Goal: Information Seeking & Learning: Learn about a topic

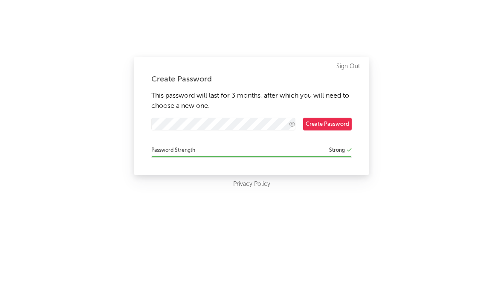
click at [428, 75] on div "Create Password This password will last for 3 months, after which you will need…" at bounding box center [251, 152] width 503 height 304
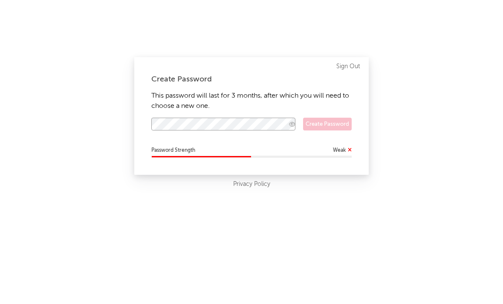
click at [288, 124] on button "button" at bounding box center [292, 124] width 9 height 8
click at [289, 123] on icon "button" at bounding box center [292, 124] width 7 height 6
click at [289, 123] on icon "button" at bounding box center [292, 124] width 6 height 6
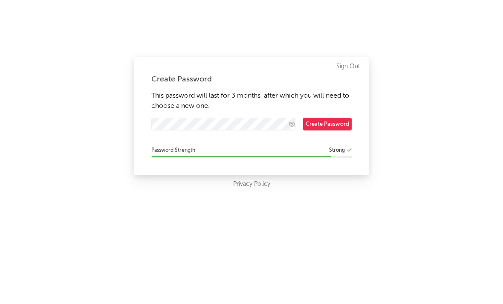
click at [283, 202] on div "Create Password This password will last for 3 months, after which you will need…" at bounding box center [251, 152] width 503 height 304
click at [320, 120] on button "Create Password" at bounding box center [327, 124] width 49 height 13
click at [318, 125] on button "Create Password" at bounding box center [327, 124] width 49 height 13
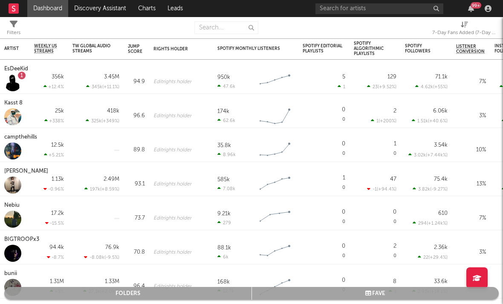
select select "-1"
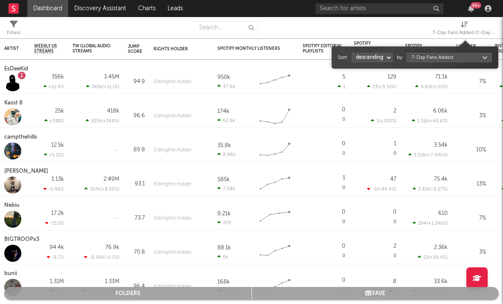
drag, startPoint x: 318, startPoint y: 125, endPoint x: 465, endPoint y: 28, distance: 176.6
click at [465, 29] on div "7-Day Fans Added (7-Day Fans Added)" at bounding box center [464, 33] width 64 height 10
click at [446, 58] on body "Dashboard Discovery Assistant Charts Leads 99 + Notifications Settings Mark all…" at bounding box center [251, 152] width 503 height 304
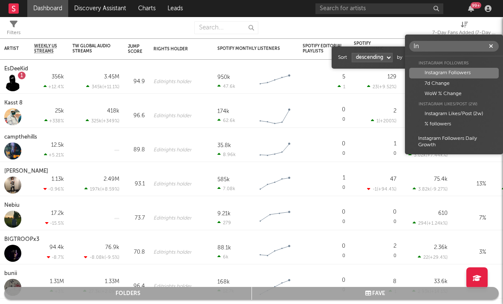
type input "In"
click at [443, 113] on div "Instagram Likes/Post (2w)" at bounding box center [453, 114] width 89 height 10
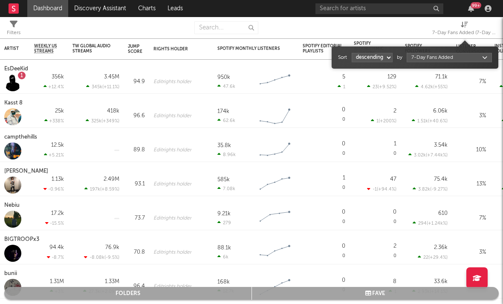
click at [443, 113] on div "Instagram Likes/Post (2w)" at bounding box center [453, 114] width 89 height 10
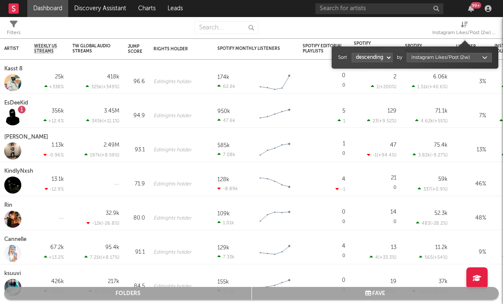
select select "1"
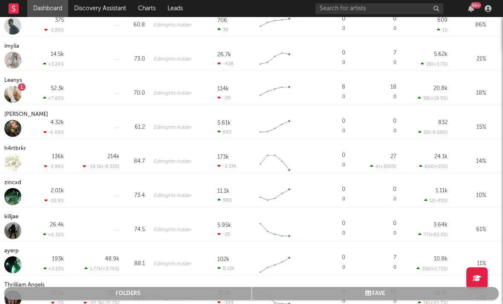
drag, startPoint x: 443, startPoint y: 113, endPoint x: 23, endPoint y: 117, distance: 419.8
click at [23, 117] on div "5STARR 45.2 Edit rights holder 6 1 Created with Highcharts 10.3.3 Chart title 0…" at bounding box center [251, 171] width 503 height 266
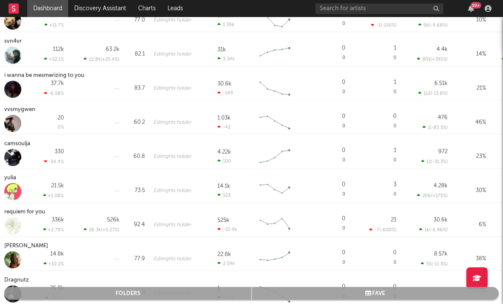
drag, startPoint x: 23, startPoint y: 117, endPoint x: 12, endPoint y: 179, distance: 62.9
click at [12, 179] on div "yulia" at bounding box center [11, 178] width 14 height 10
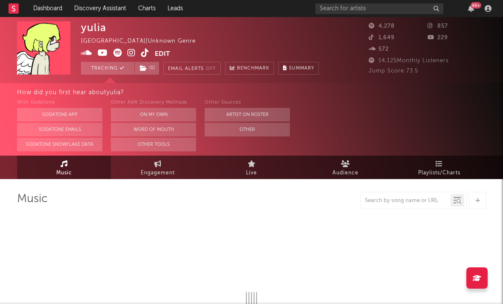
select select "1w"
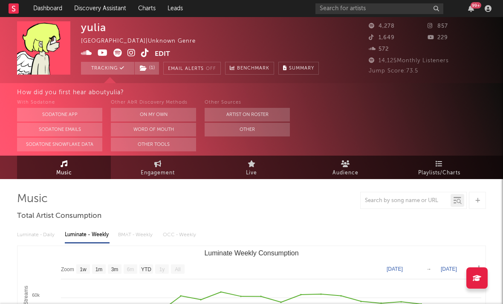
click at [130, 52] on icon at bounding box center [131, 53] width 8 height 9
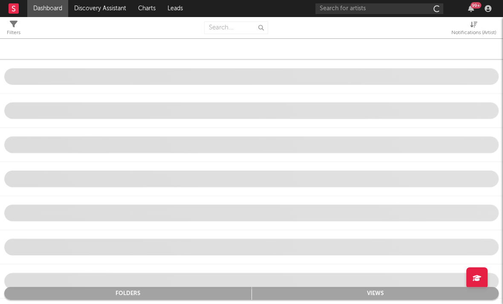
click at [473, 28] on div "Notifications (Artist)" at bounding box center [473, 33] width 45 height 10
select select "-1"
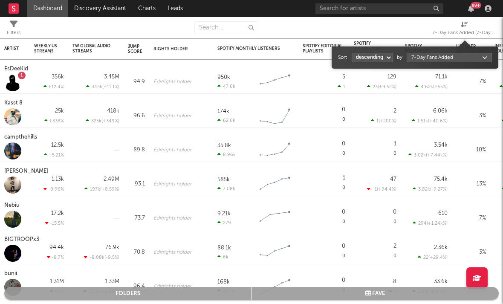
click at [427, 60] on body "Dashboard Discovery Assistant Charts Leads 99 + Notifications Settings Mark all…" at bounding box center [251, 152] width 503 height 304
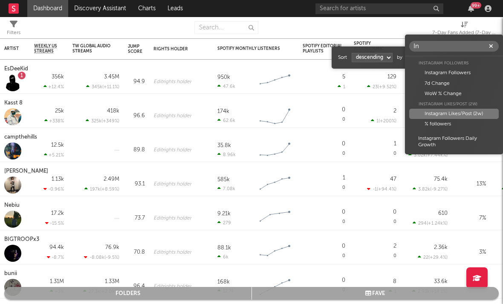
type input "In"
click at [449, 111] on div "Instagram Likes/Post (2w)" at bounding box center [453, 114] width 89 height 10
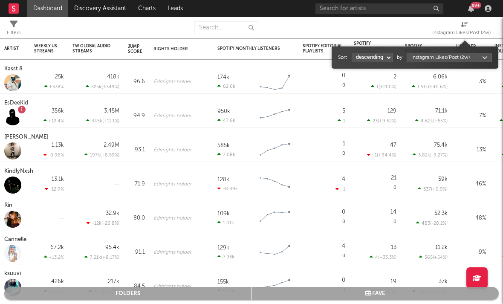
select select "1"
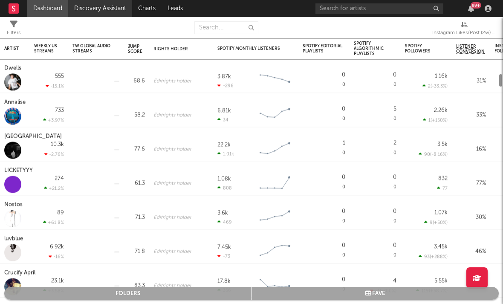
click at [97, 11] on link "Discovery Assistant" at bounding box center [100, 8] width 64 height 17
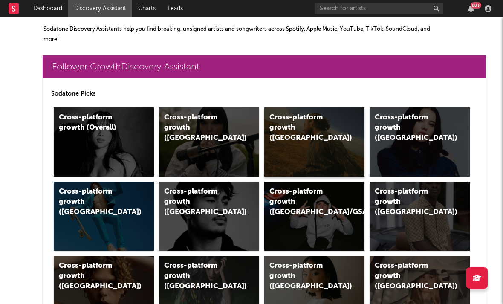
click at [303, 119] on div "Cross-platform growth (US)" at bounding box center [305, 128] width 72 height 31
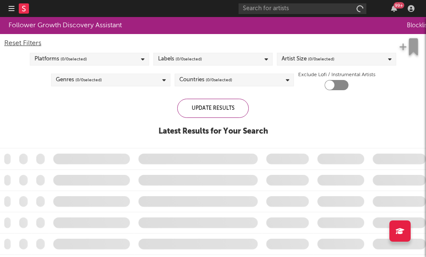
checkbox input "true"
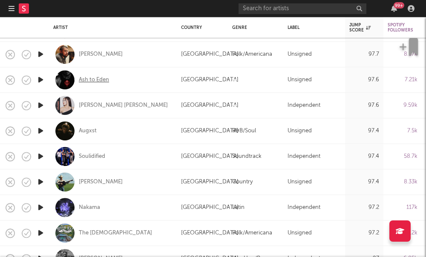
click at [81, 81] on div "Ash to Eden" at bounding box center [94, 80] width 30 height 8
click at [101, 81] on div "Ash to Eden" at bounding box center [94, 80] width 30 height 8
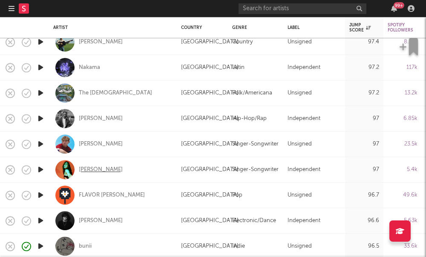
click at [110, 172] on div "Lydia von Hof" at bounding box center [101, 170] width 44 height 8
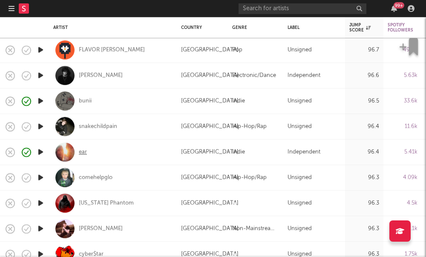
click at [81, 156] on div "ear" at bounding box center [83, 153] width 8 height 8
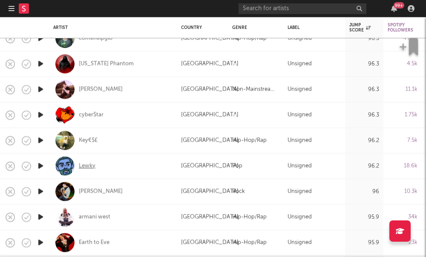
click at [81, 167] on div "Lewky" at bounding box center [87, 166] width 17 height 8
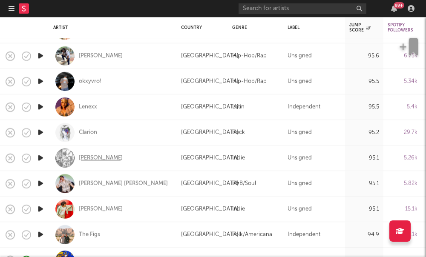
click at [82, 160] on div "Anajay" at bounding box center [101, 158] width 44 height 8
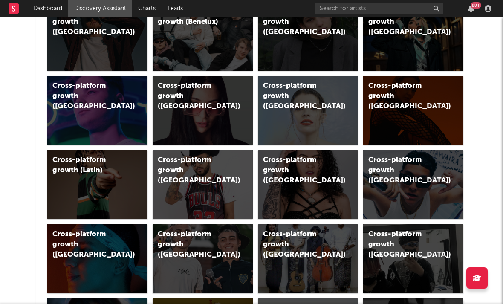
scroll to position [75, 16]
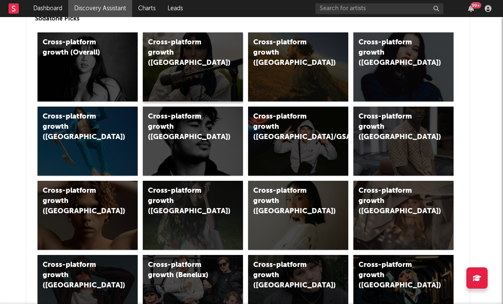
click at [176, 50] on div "Cross-platform growth (UK)" at bounding box center [184, 53] width 72 height 31
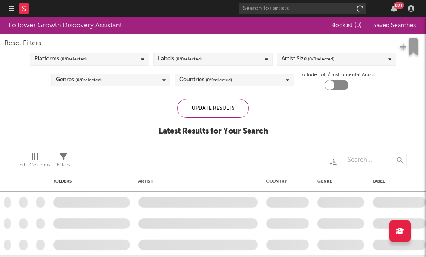
checkbox input "true"
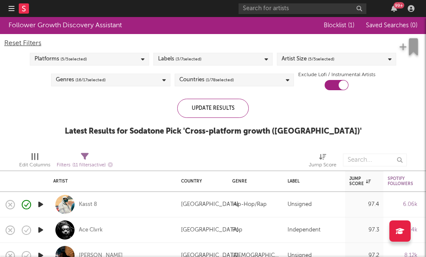
click at [297, 61] on div "Artist Size ( 5 / 5 selected)" at bounding box center [308, 59] width 53 height 10
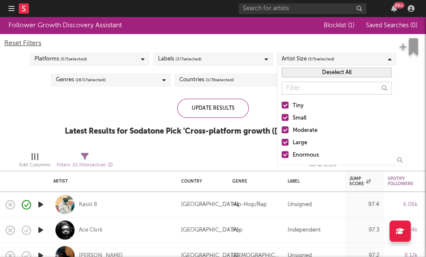
click at [288, 131] on div at bounding box center [285, 130] width 7 height 7
click at [282, 131] on input "Moderate" at bounding box center [282, 131] width 0 height 10
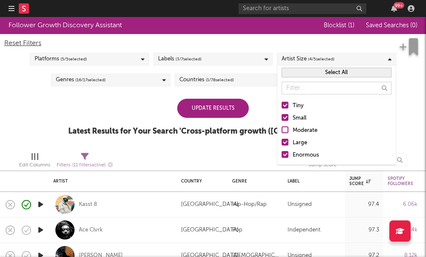
click at [286, 141] on div at bounding box center [285, 142] width 7 height 7
click at [282, 141] on input "Large" at bounding box center [282, 143] width 0 height 10
click at [285, 156] on div at bounding box center [285, 154] width 7 height 7
click at [282, 156] on input "Enormous" at bounding box center [282, 155] width 0 height 10
click at [236, 156] on div at bounding box center [259, 160] width 85 height 21
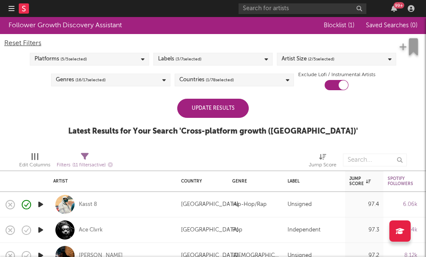
click at [216, 108] on div "Update Results" at bounding box center [213, 108] width 72 height 19
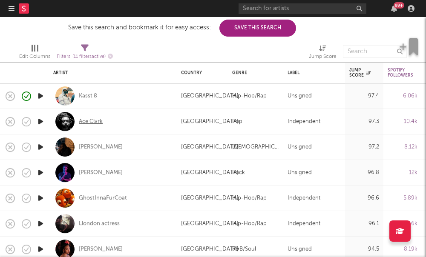
click at [84, 122] on div "Ace Clvrk" at bounding box center [91, 122] width 24 height 8
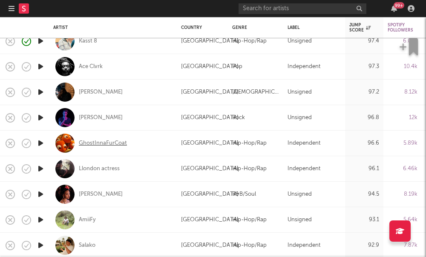
click at [107, 142] on div "GhostInnaFurCoat" at bounding box center [103, 143] width 48 height 8
click at [87, 222] on div "AmiiFy" at bounding box center [87, 220] width 17 height 8
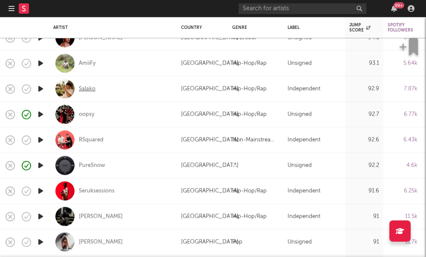
click at [82, 87] on div "Salako" at bounding box center [87, 89] width 17 height 8
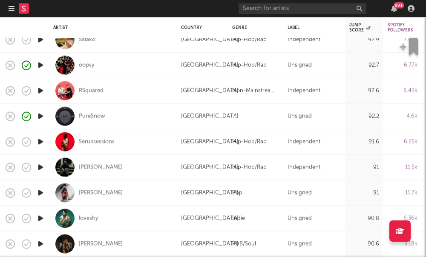
click at [78, 68] on div "oopsy" at bounding box center [112, 65] width 119 height 25
select select "1w"
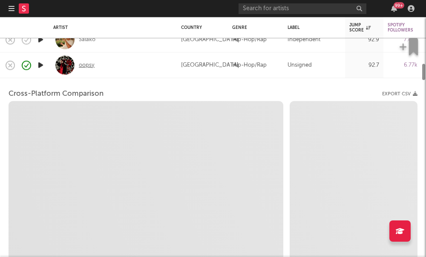
click at [84, 67] on div "oopsy" at bounding box center [87, 65] width 16 height 8
select select "6m"
select select "1m"
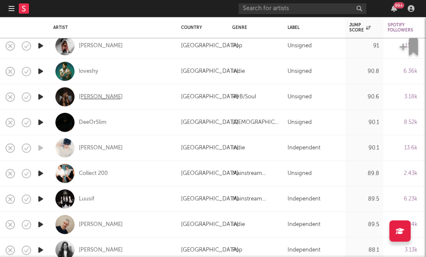
click at [84, 95] on div "Evie Asio" at bounding box center [101, 97] width 44 height 8
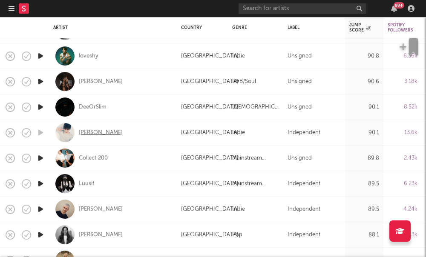
click at [87, 133] on div "Saam Sultan" at bounding box center [101, 133] width 44 height 8
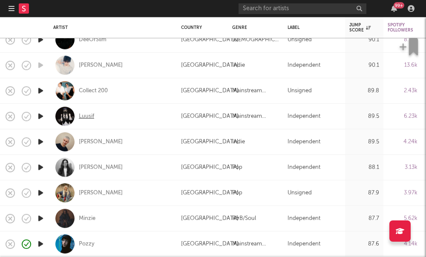
click at [81, 116] on div "Luusif" at bounding box center [86, 117] width 15 height 8
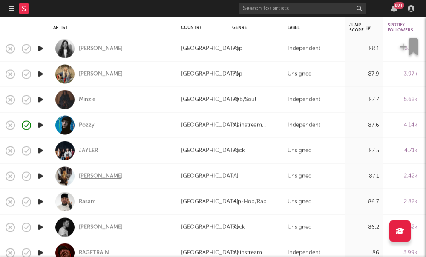
click at [82, 177] on div "fliss" at bounding box center [101, 177] width 44 height 8
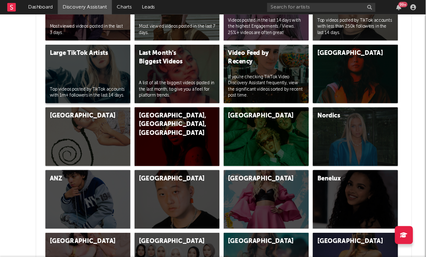
scroll to position [2101, 7]
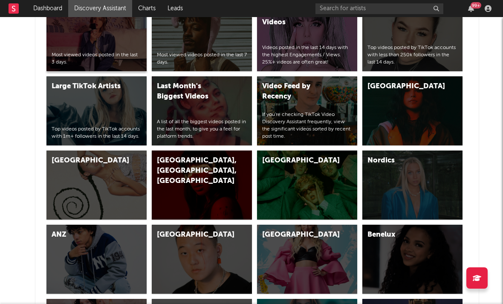
click at [113, 62] on div "Most viewed videos posted in the last 3 days." at bounding box center [97, 59] width 90 height 14
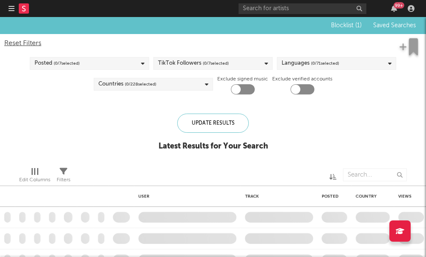
checkbox input "true"
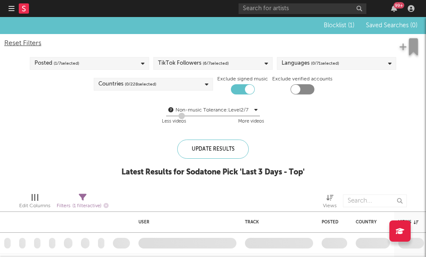
click at [228, 65] on span "( 6 / 7 selected)" at bounding box center [216, 63] width 26 height 10
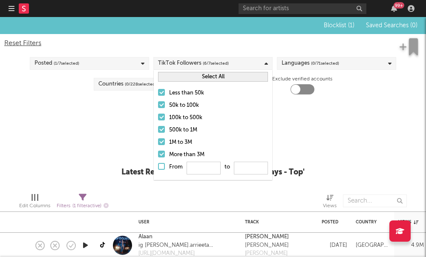
click at [162, 115] on div at bounding box center [161, 117] width 7 height 7
click at [158, 115] on input "100k to 500k" at bounding box center [158, 118] width 0 height 10
click at [160, 127] on div at bounding box center [161, 129] width 7 height 7
click at [158, 127] on input "500k to 1M" at bounding box center [158, 130] width 0 height 10
click at [159, 140] on div at bounding box center [161, 142] width 7 height 7
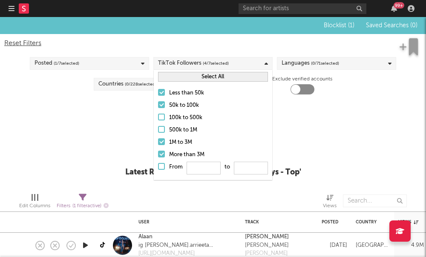
click at [158, 140] on input "1M to 3M" at bounding box center [158, 143] width 0 height 10
click at [163, 156] on div at bounding box center [161, 154] width 7 height 7
click at [158, 156] on input "More than 3M" at bounding box center [158, 155] width 0 height 10
click at [130, 133] on div "Blocklist ( 1 ) Saved Searches ( 0 ) Reset Filters Posted ( 1 / 7 selected) Tik…" at bounding box center [213, 101] width 426 height 169
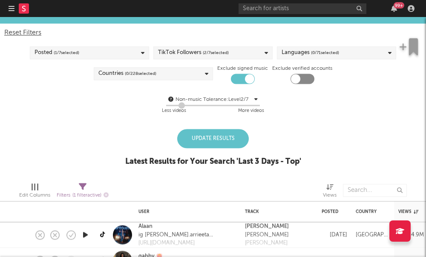
click at [134, 55] on div "Posted ( 1 / 7 selected)" at bounding box center [89, 52] width 119 height 13
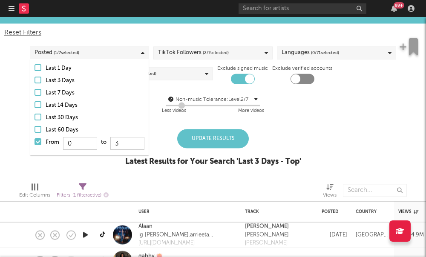
click at [191, 124] on div "Blocklist ( 1 ) Saved Searches ( 0 ) Reset Filters Posted ( 1 / 7 selected) Tik…" at bounding box center [213, 90] width 426 height 169
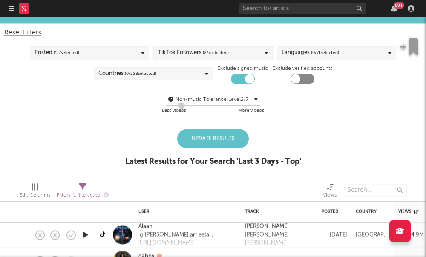
click at [201, 139] on div "Update Results" at bounding box center [213, 138] width 72 height 19
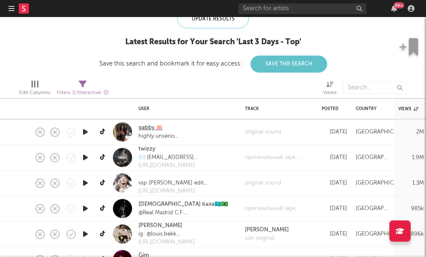
click at [142, 130] on link "gabby 🪷" at bounding box center [151, 128] width 24 height 9
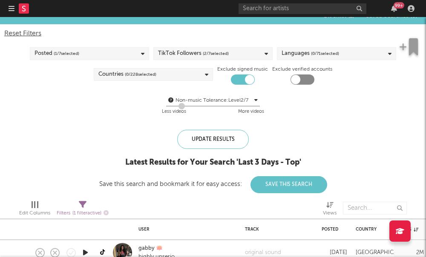
click at [188, 77] on div "Countries ( 0 / 228 selected)" at bounding box center [153, 74] width 119 height 13
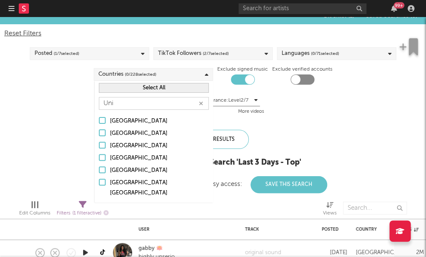
type input "Uni"
click at [105, 170] on div at bounding box center [102, 170] width 7 height 7
click at [99, 170] on input "[GEOGRAPHIC_DATA]" at bounding box center [99, 171] width 0 height 10
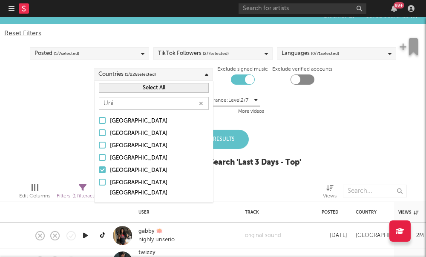
click at [101, 159] on div at bounding box center [102, 157] width 7 height 7
click at [99, 159] on input "United Kingdom" at bounding box center [99, 158] width 0 height 10
click at [202, 101] on icon "button" at bounding box center [201, 104] width 4 height 6
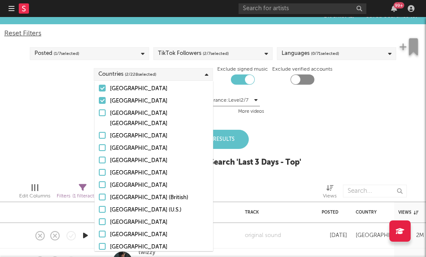
scroll to position [2695, 0]
click at [288, 122] on div "Blocklist ( 1 ) Saved Searches ( 0 ) Reset Filters Posted ( 1 / 7 selected) Tik…" at bounding box center [213, 91] width 426 height 169
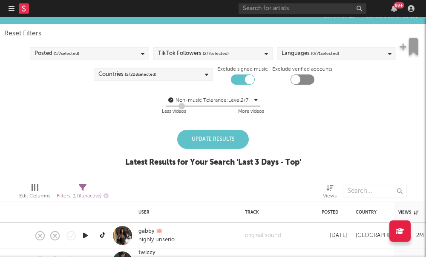
click at [218, 144] on div "Update Results" at bounding box center [213, 139] width 72 height 19
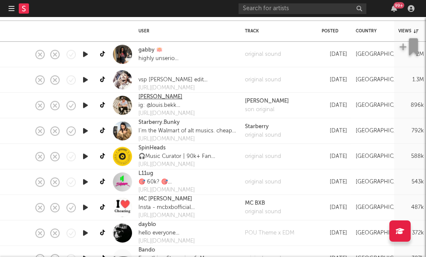
click at [151, 101] on link "Louis Bekk" at bounding box center [161, 97] width 44 height 9
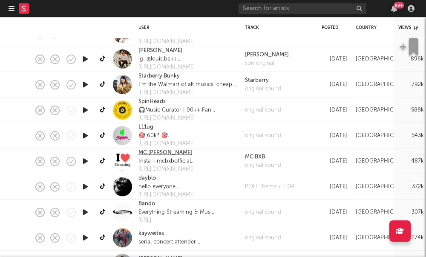
click at [154, 151] on link "MC BOB" at bounding box center [166, 153] width 54 height 9
click at [146, 180] on link "dayblo" at bounding box center [147, 179] width 17 height 9
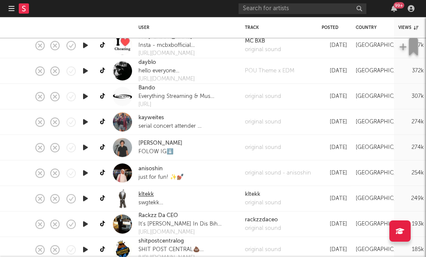
click at [148, 193] on link "kltekk" at bounding box center [146, 195] width 15 height 9
click at [149, 143] on link "daniel" at bounding box center [161, 143] width 44 height 9
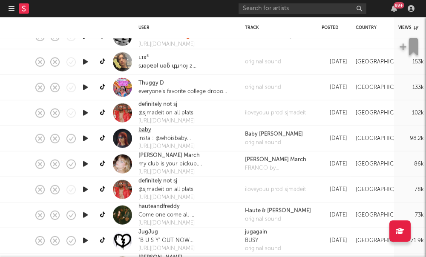
click at [144, 130] on link "baby" at bounding box center [145, 130] width 13 height 9
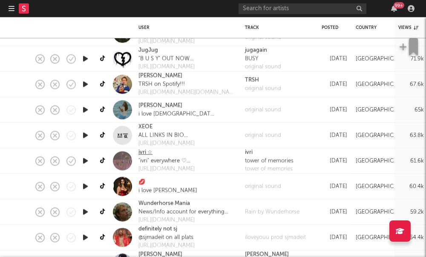
click at [143, 153] on link "ivri ☆" at bounding box center [146, 153] width 14 height 9
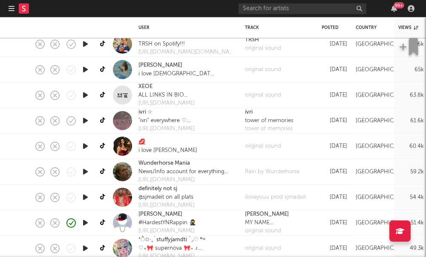
click at [143, 143] on link "💋" at bounding box center [142, 142] width 7 height 9
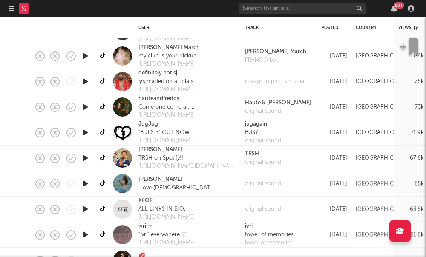
click at [142, 124] on link "JugJug" at bounding box center [149, 124] width 20 height 9
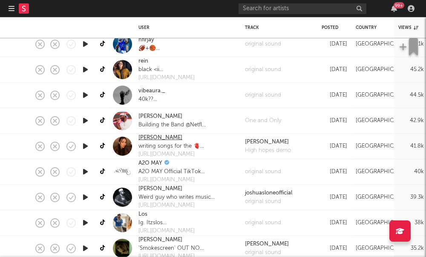
click at [142, 138] on link "Gigi Moss" at bounding box center [161, 138] width 44 height 9
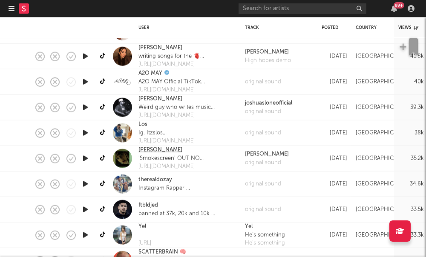
click at [154, 151] on link "[PERSON_NAME]" at bounding box center [161, 150] width 44 height 9
click at [153, 153] on link "[PERSON_NAME]" at bounding box center [161, 150] width 44 height 9
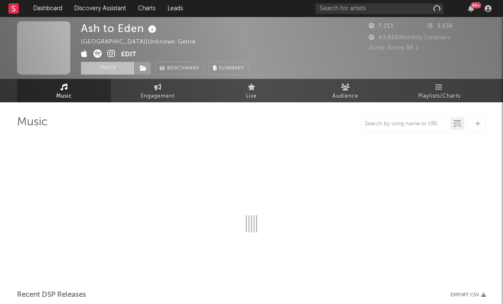
select select "1w"
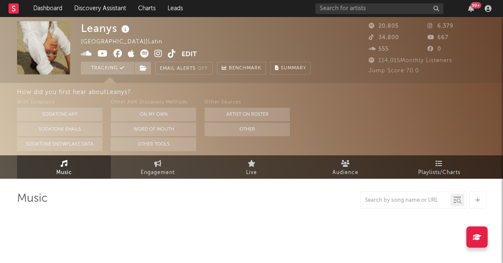
select select "6m"
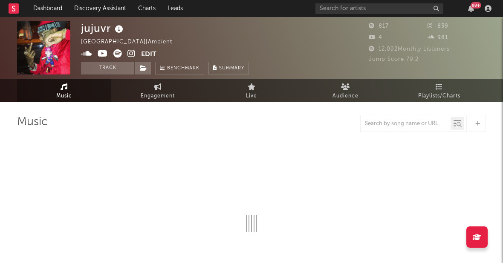
select select "1w"
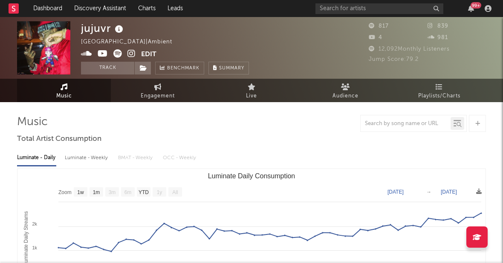
click at [132, 55] on icon at bounding box center [131, 53] width 8 height 9
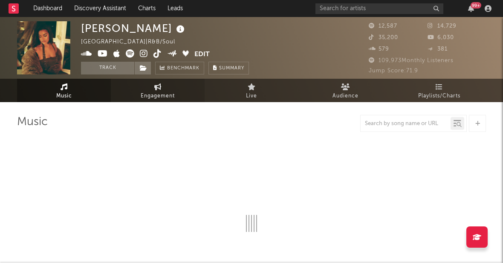
select select "6m"
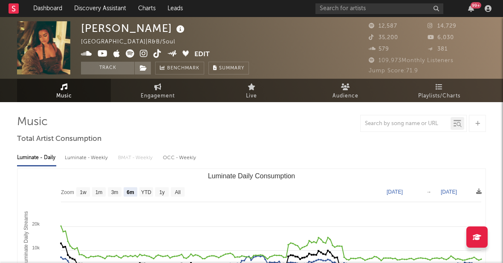
click at [143, 56] on icon at bounding box center [144, 53] width 8 height 9
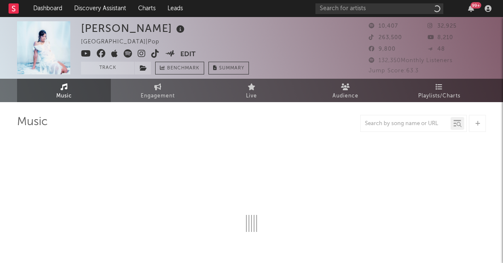
select select "6m"
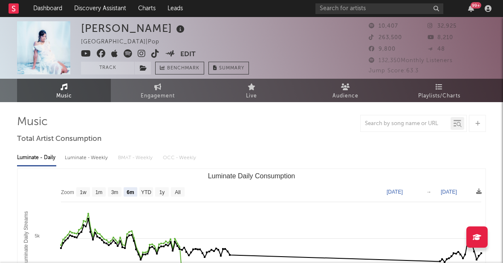
click at [142, 54] on icon at bounding box center [142, 53] width 8 height 9
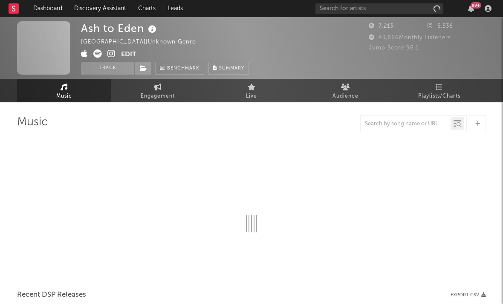
select select "1w"
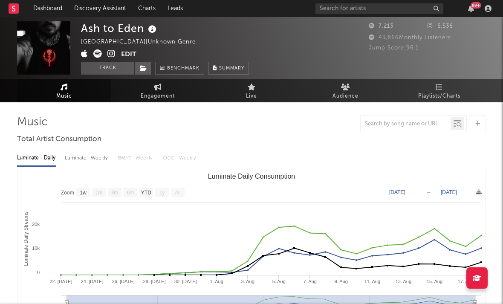
click at [110, 58] on icon at bounding box center [111, 53] width 8 height 9
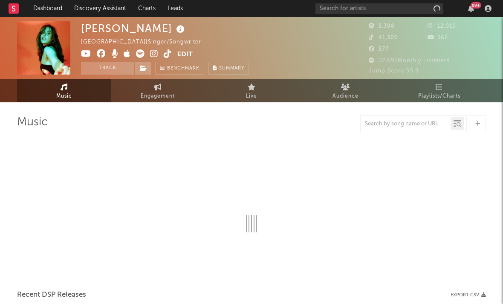
select select "1w"
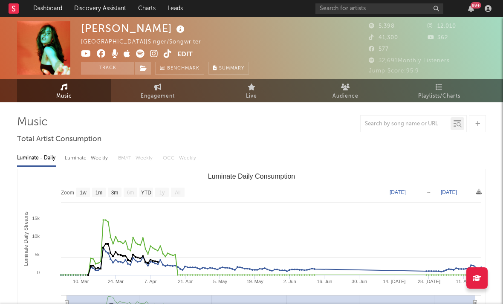
click at [151, 55] on icon at bounding box center [154, 53] width 8 height 9
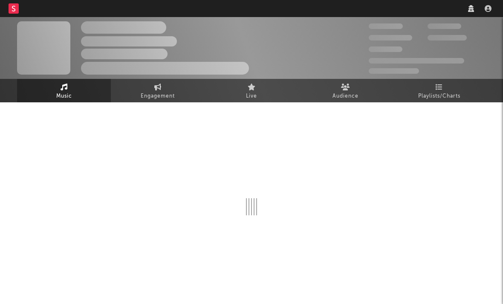
select select "1w"
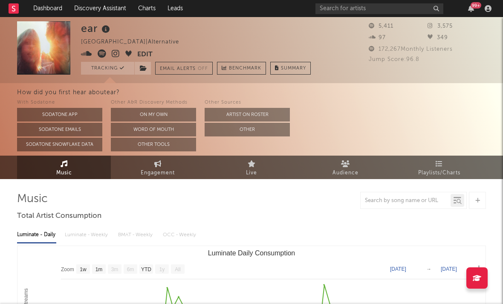
click at [116, 55] on icon at bounding box center [116, 53] width 8 height 9
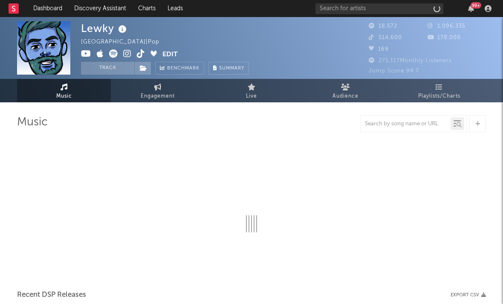
select select "6m"
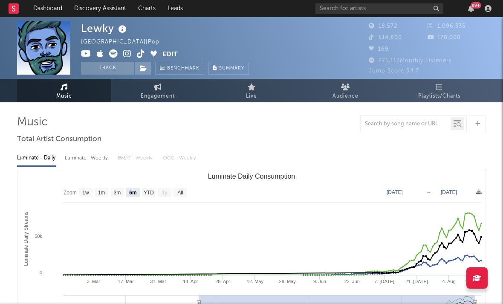
click at [127, 55] on icon at bounding box center [127, 53] width 8 height 9
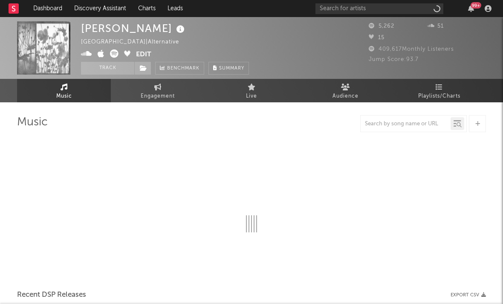
select select "6m"
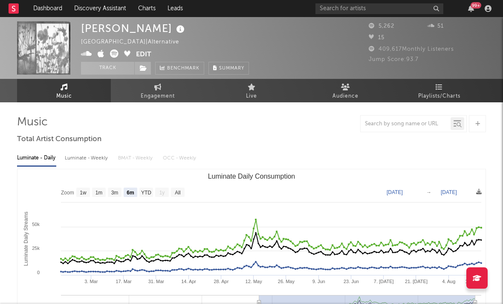
click at [91, 53] on icon at bounding box center [86, 53] width 11 height 9
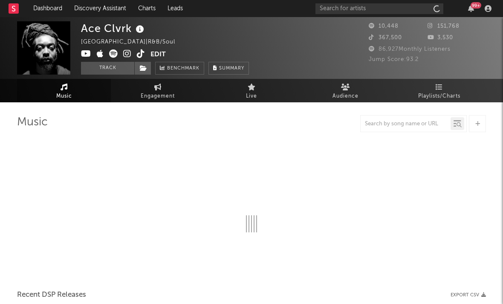
click at [127, 53] on icon at bounding box center [127, 53] width 8 height 9
select select "6m"
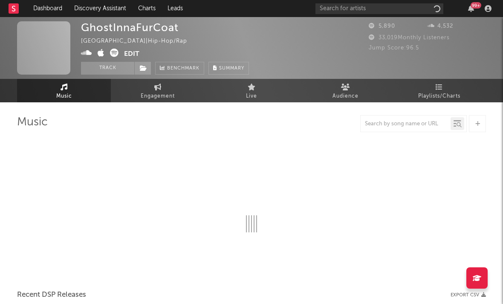
select select "1w"
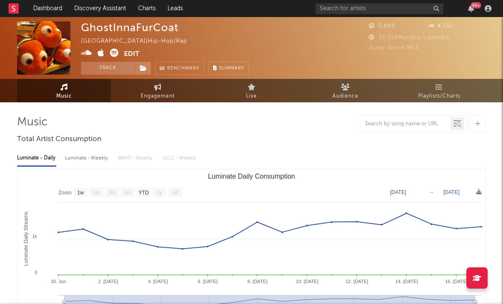
click at [101, 54] on icon at bounding box center [101, 53] width 7 height 9
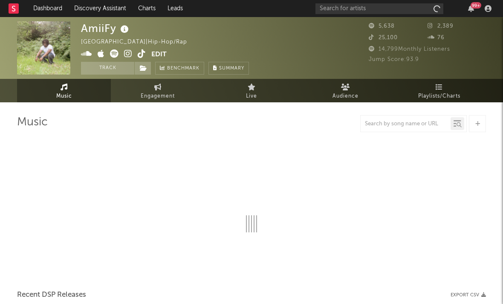
select select "6m"
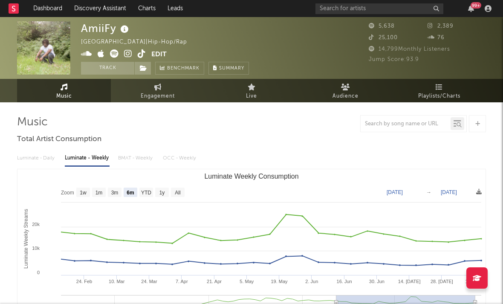
click at [127, 55] on icon at bounding box center [128, 53] width 8 height 9
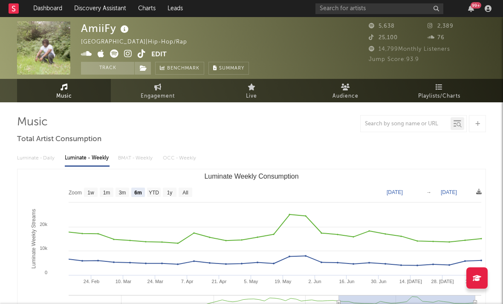
click at [127, 52] on icon at bounding box center [128, 53] width 8 height 9
click at [127, 51] on icon at bounding box center [128, 53] width 8 height 9
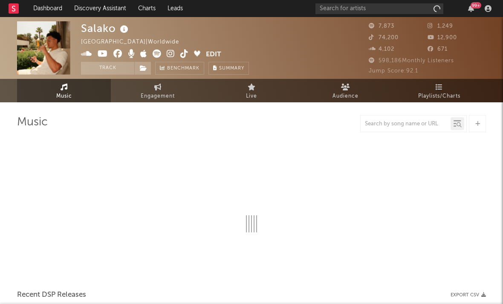
click at [171, 54] on icon at bounding box center [171, 53] width 8 height 9
select select "6m"
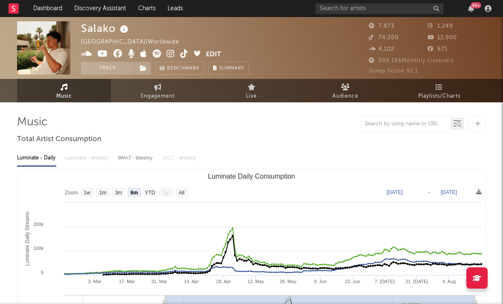
click at [87, 54] on icon at bounding box center [86, 53] width 11 height 9
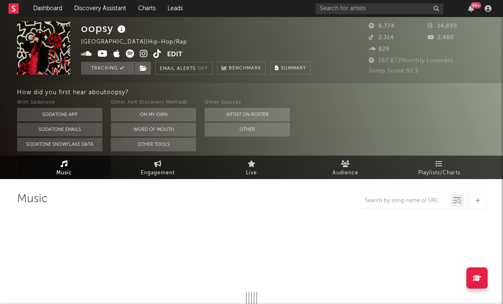
select select "6m"
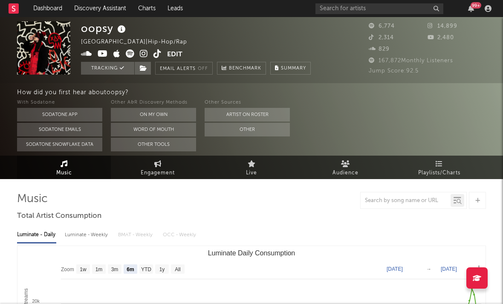
click at [144, 56] on icon at bounding box center [144, 53] width 8 height 9
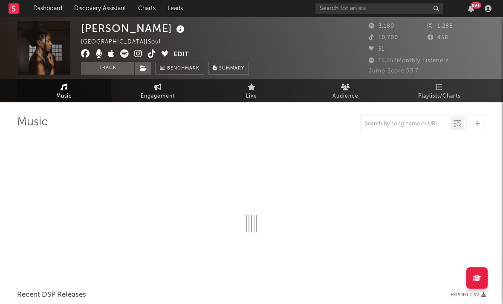
select select "1w"
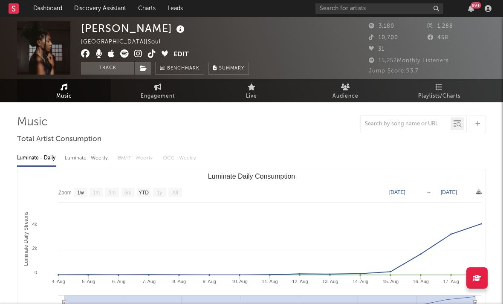
click at [142, 55] on span at bounding box center [127, 54] width 92 height 11
click at [138, 56] on icon at bounding box center [138, 53] width 8 height 9
click at [149, 54] on icon at bounding box center [152, 53] width 8 height 9
click at [164, 53] on icon at bounding box center [165, 53] width 6 height 6
click at [98, 54] on icon at bounding box center [98, 53] width 7 height 9
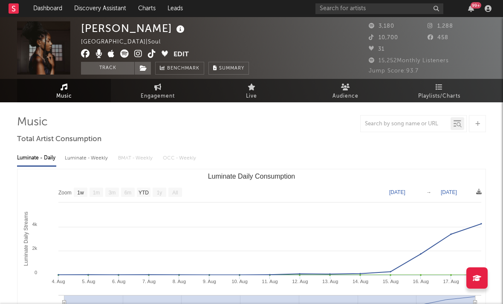
click at [122, 55] on icon at bounding box center [124, 53] width 9 height 9
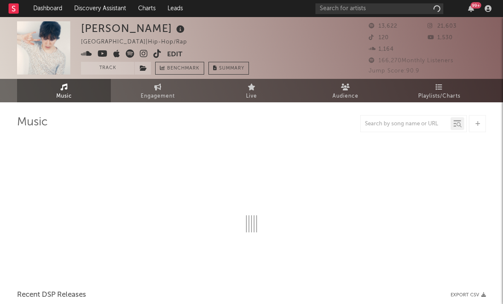
select select "6m"
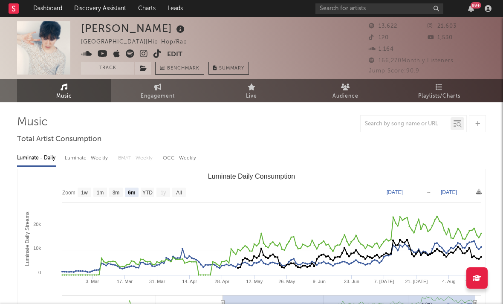
click at [144, 55] on icon at bounding box center [144, 53] width 8 height 9
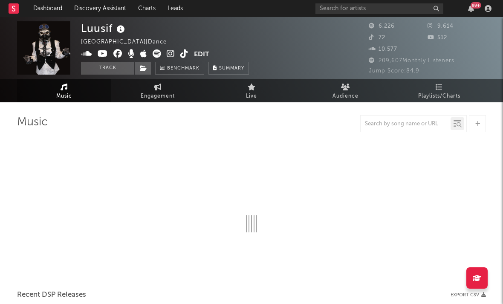
select select "1w"
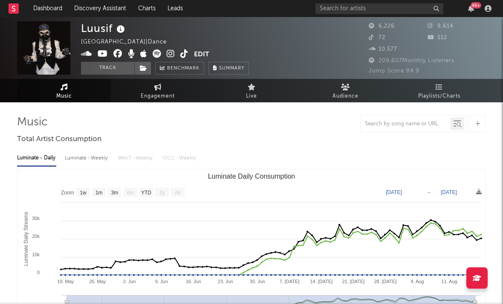
click at [170, 54] on icon at bounding box center [171, 53] width 8 height 9
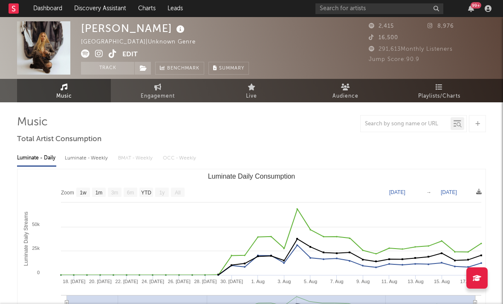
select select "1w"
click at [100, 54] on icon at bounding box center [99, 53] width 8 height 9
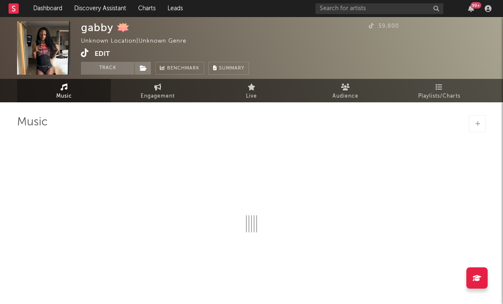
select select "1w"
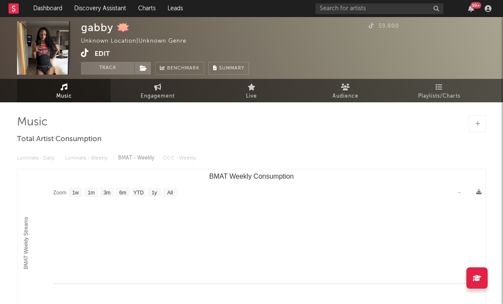
click at [86, 54] on icon at bounding box center [85, 53] width 8 height 9
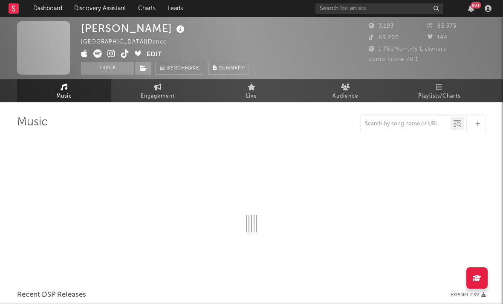
select select "6m"
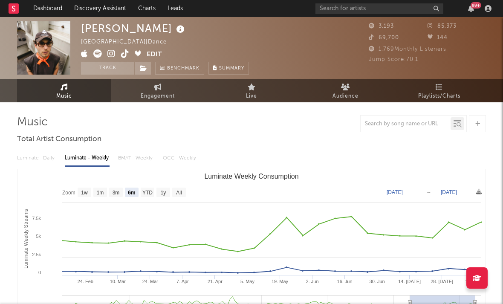
click at [123, 57] on icon at bounding box center [125, 53] width 8 height 9
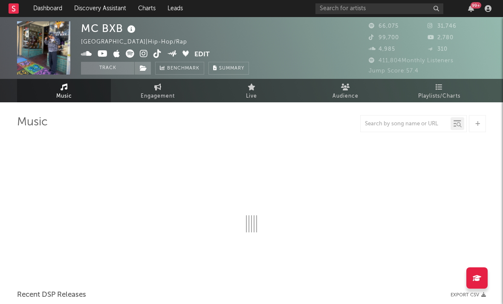
click at [153, 54] on span at bounding box center [137, 54] width 113 height 11
select select "6m"
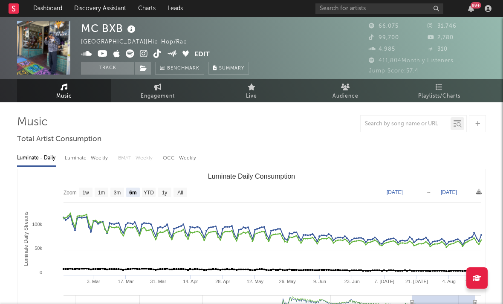
click at [155, 55] on icon at bounding box center [157, 53] width 8 height 9
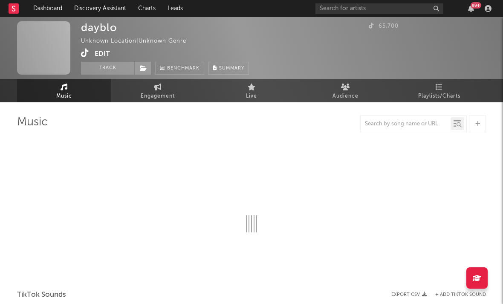
select select "1w"
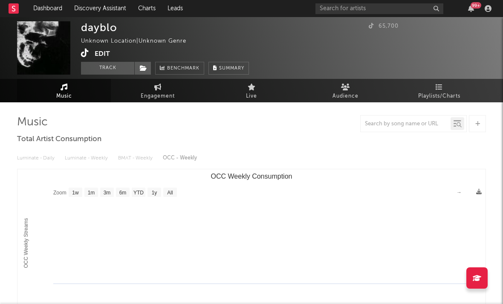
click at [86, 57] on icon at bounding box center [85, 53] width 8 height 9
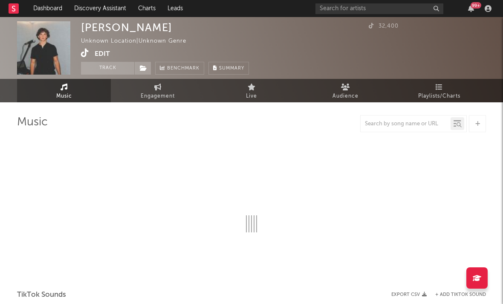
select select "1w"
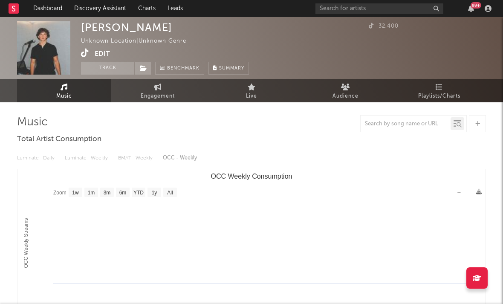
click at [83, 54] on icon at bounding box center [85, 53] width 8 height 9
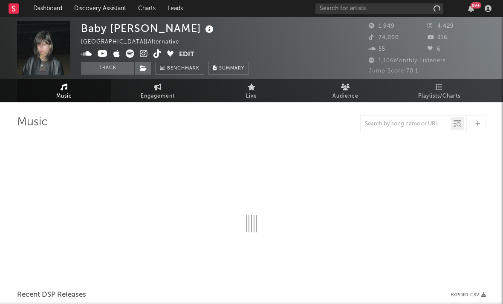
select select "6m"
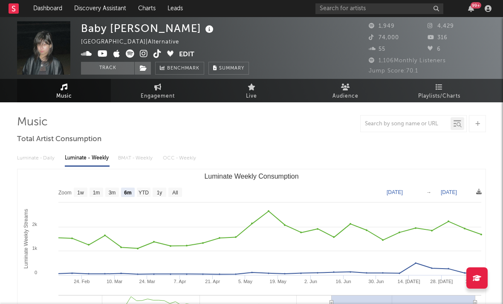
click at [144, 55] on icon at bounding box center [144, 53] width 8 height 9
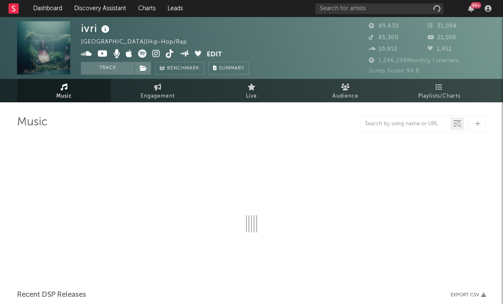
select select "6m"
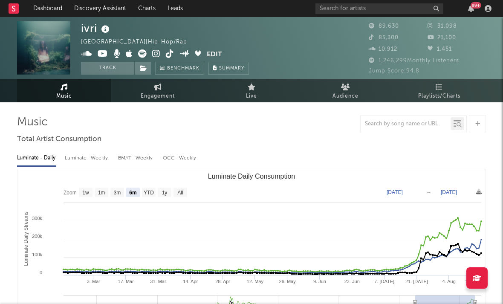
click at [155, 55] on icon at bounding box center [156, 53] width 8 height 9
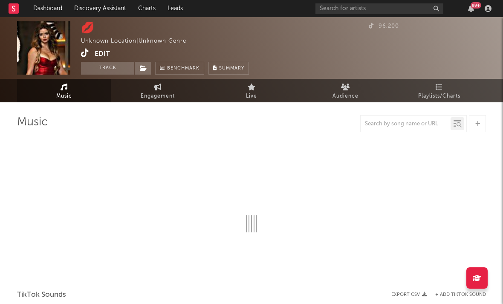
select select "1w"
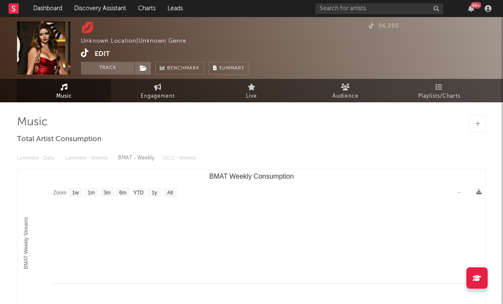
click at [82, 54] on icon at bounding box center [85, 53] width 8 height 9
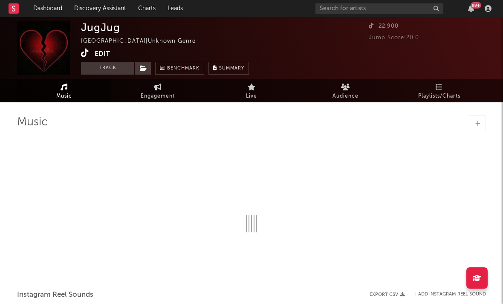
click at [86, 55] on icon at bounding box center [85, 53] width 8 height 9
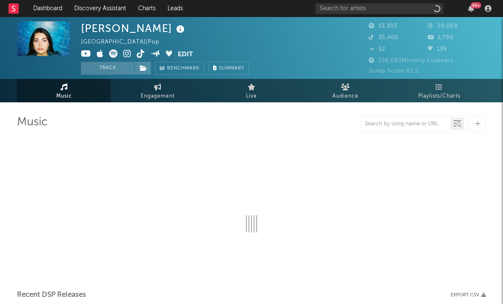
select select "6m"
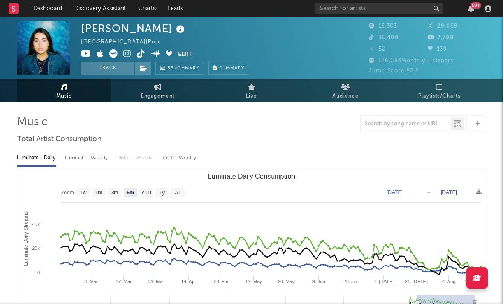
click at [125, 55] on icon at bounding box center [127, 53] width 8 height 9
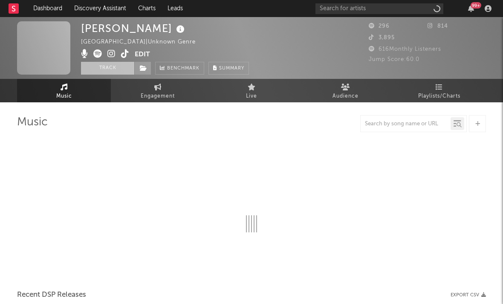
select select "1w"
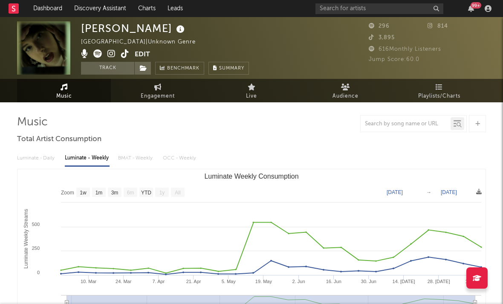
click at [112, 53] on icon at bounding box center [111, 53] width 8 height 9
click at [127, 55] on icon at bounding box center [125, 53] width 8 height 9
